Goal: Task Accomplishment & Management: Manage account settings

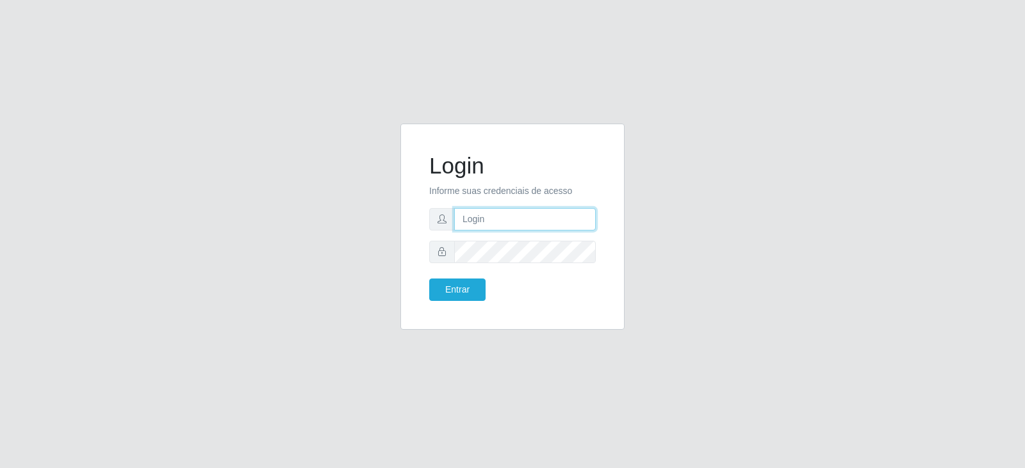
click at [530, 213] on input "text" at bounding box center [525, 219] width 142 height 22
drag, startPoint x: 512, startPoint y: 221, endPoint x: 466, endPoint y: 219, distance: 46.1
click at [466, 219] on input "[EMAIL_ADDRESS][DOMAIN_NAME]" at bounding box center [525, 219] width 142 height 22
type input "[EMAIL_ADDRESS][PERSON_NAME][DOMAIN_NAME]"
click at [545, 239] on form "Login Informe suas credenciais de acesso [EMAIL_ADDRESS][PERSON_NAME][DOMAIN_NA…" at bounding box center [512, 226] width 166 height 149
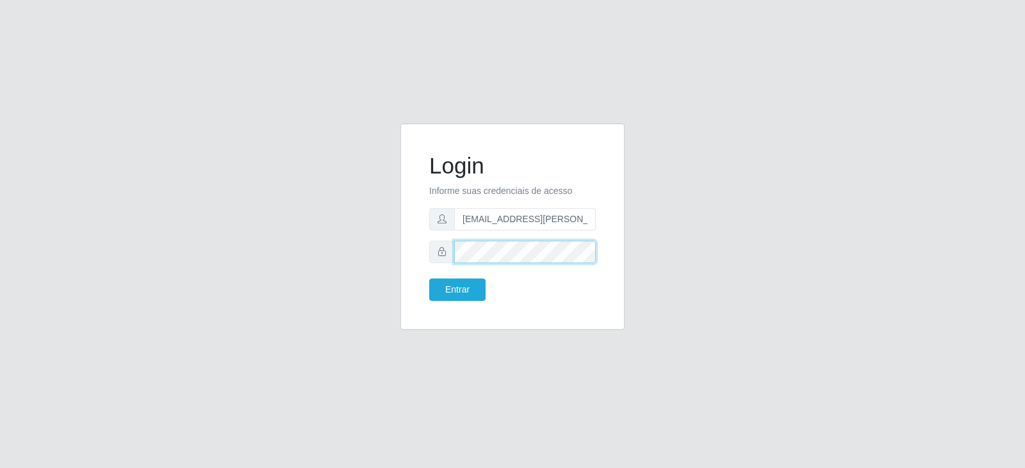
click at [429, 279] on button "Entrar" at bounding box center [457, 290] width 56 height 22
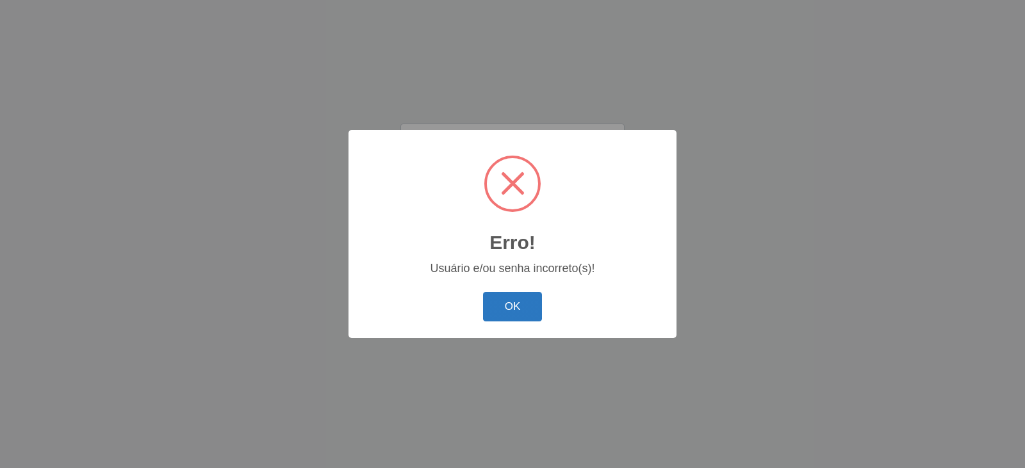
click at [520, 311] on button "OK" at bounding box center [513, 307] width 60 height 30
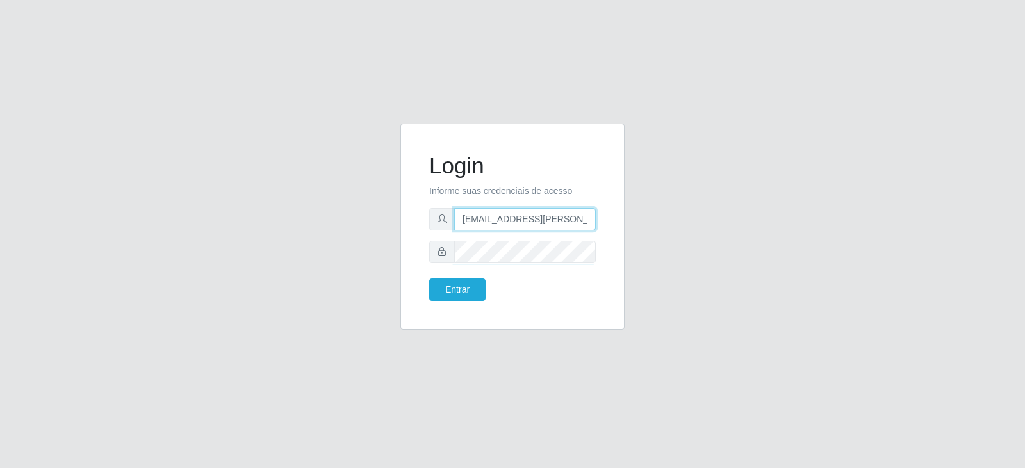
drag, startPoint x: 583, startPoint y: 220, endPoint x: 530, endPoint y: 223, distance: 53.2
click at [531, 223] on input "[EMAIL_ADDRESS][PERSON_NAME][DOMAIN_NAME]" at bounding box center [525, 219] width 142 height 22
click at [663, 227] on div "Login Informe suas credenciais de acesso [EMAIL_ADDRESS][PERSON_NAME][DOMAIN_NA…" at bounding box center [512, 235] width 730 height 222
drag, startPoint x: 587, startPoint y: 217, endPoint x: 661, endPoint y: 231, distance: 75.6
click at [591, 217] on input "[EMAIL_ADDRESS][PERSON_NAME][DOMAIN_NAME]" at bounding box center [525, 219] width 142 height 22
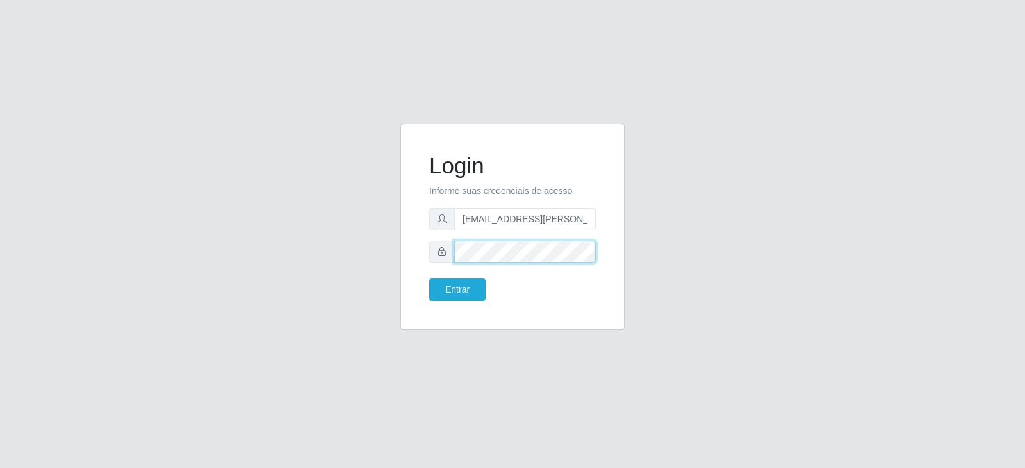
click at [429, 279] on button "Entrar" at bounding box center [457, 290] width 56 height 22
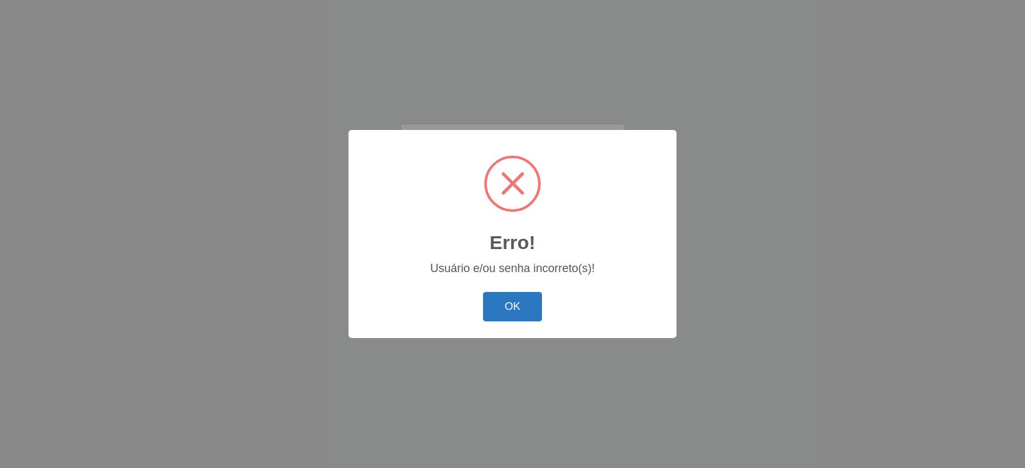
click at [508, 301] on button "OK" at bounding box center [513, 307] width 60 height 30
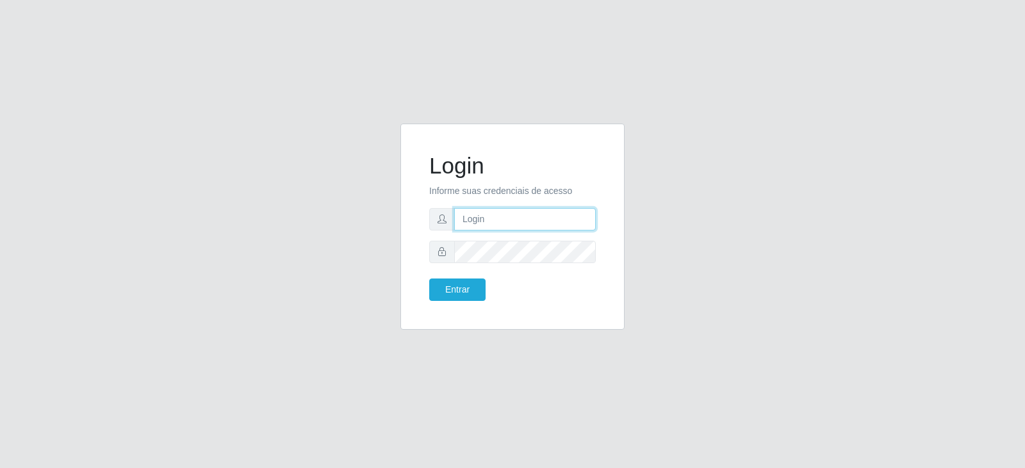
drag, startPoint x: 524, startPoint y: 219, endPoint x: 528, endPoint y: 207, distance: 13.0
drag, startPoint x: 528, startPoint y: 207, endPoint x: 728, endPoint y: 109, distance: 222.2
click at [723, 114] on div "Login Informe suas credenciais de acesso Entrar" at bounding box center [512, 234] width 1025 height 468
drag, startPoint x: 526, startPoint y: 225, endPoint x: 526, endPoint y: 214, distance: 10.9
click at [526, 220] on input "text" at bounding box center [525, 219] width 142 height 22
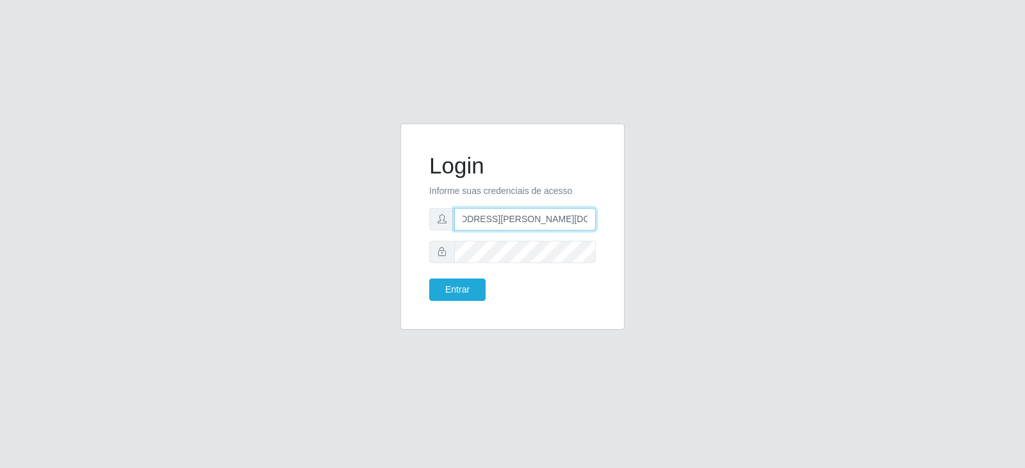
scroll to position [0, 45]
type input "[EMAIL_ADDRESS][PERSON_NAME][DOMAIN_NAME]"
click at [429, 279] on button "Entrar" at bounding box center [457, 290] width 56 height 22
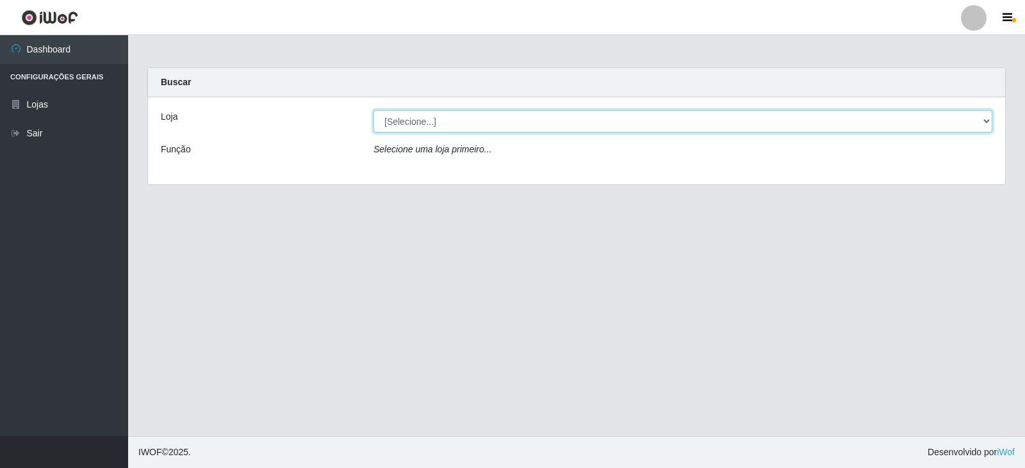
click at [980, 126] on select "[Selecione...] Queiroz Atacadão - Catolé do Rocha" at bounding box center [682, 121] width 619 height 22
select select "500"
click at [373, 110] on select "[Selecione...] Queiroz Atacadão - Catolé do Rocha" at bounding box center [682, 121] width 619 height 22
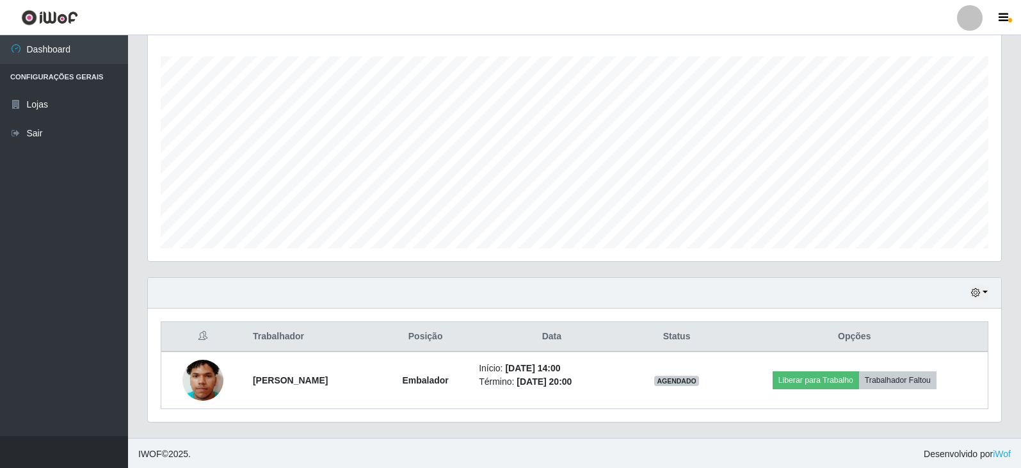
scroll to position [211, 0]
click at [987, 291] on button "button" at bounding box center [980, 291] width 18 height 15
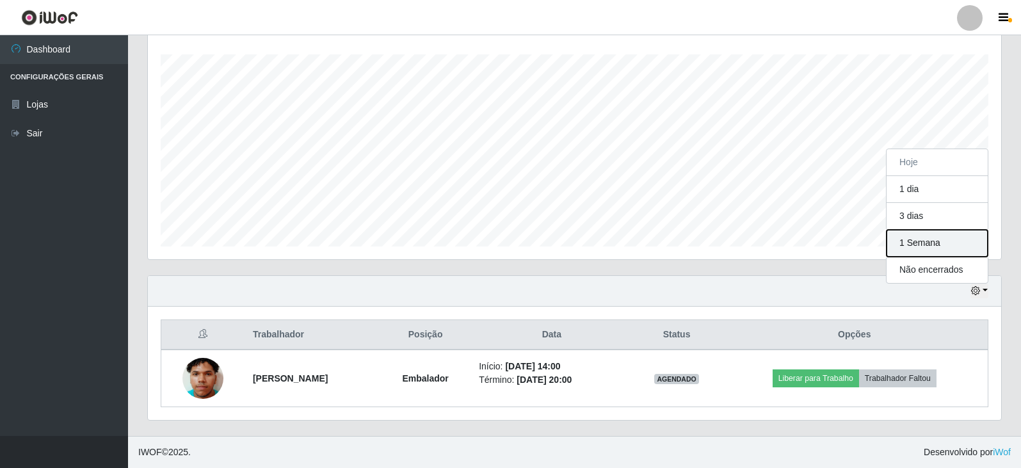
click at [950, 236] on button "1 Semana" at bounding box center [937, 243] width 101 height 27
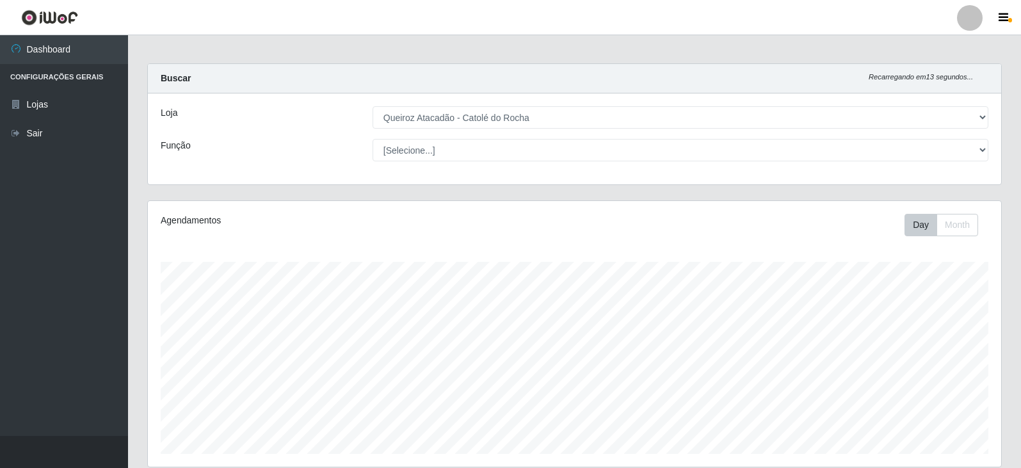
scroll to position [0, 0]
